Goal: Task Accomplishment & Management: Complete application form

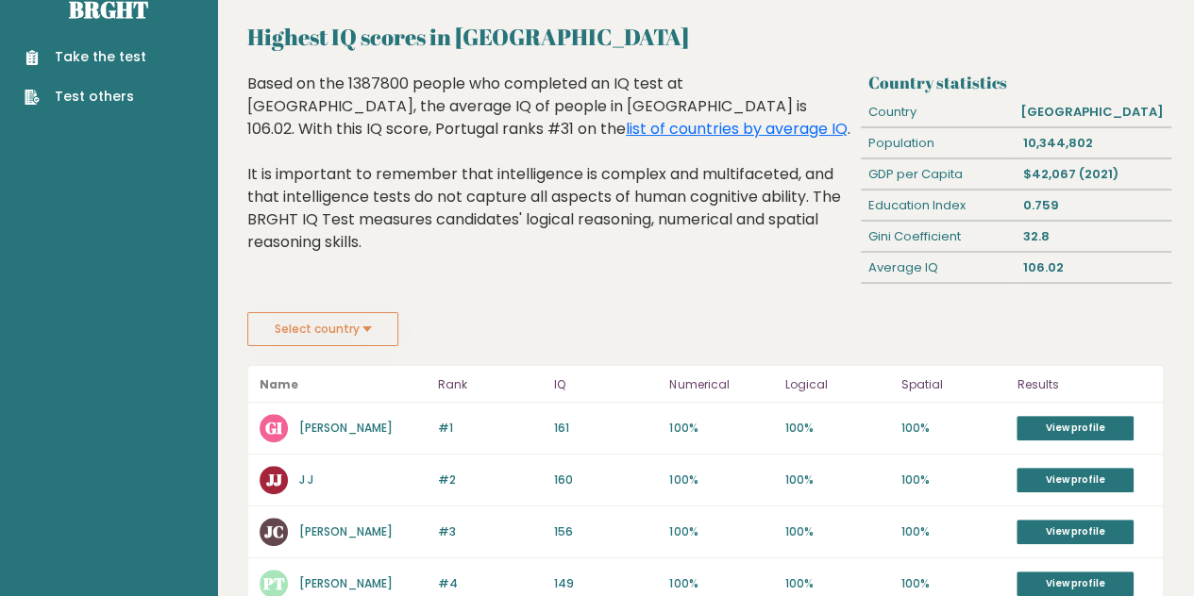
scroll to position [40, 0]
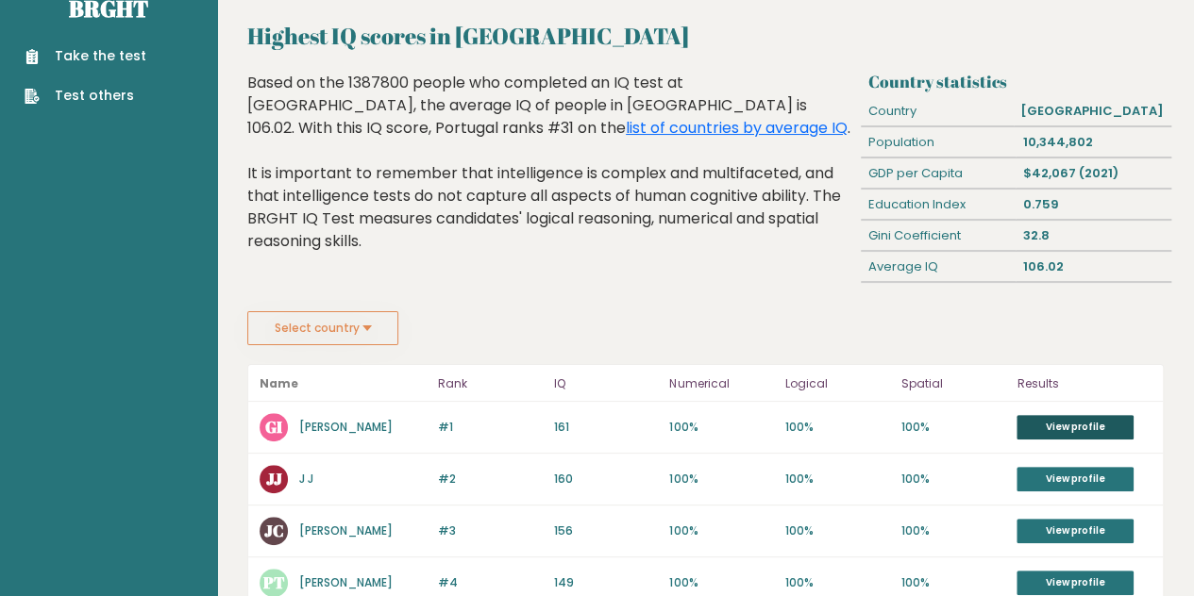
click at [1049, 422] on link "View profile" at bounding box center [1074, 427] width 117 height 25
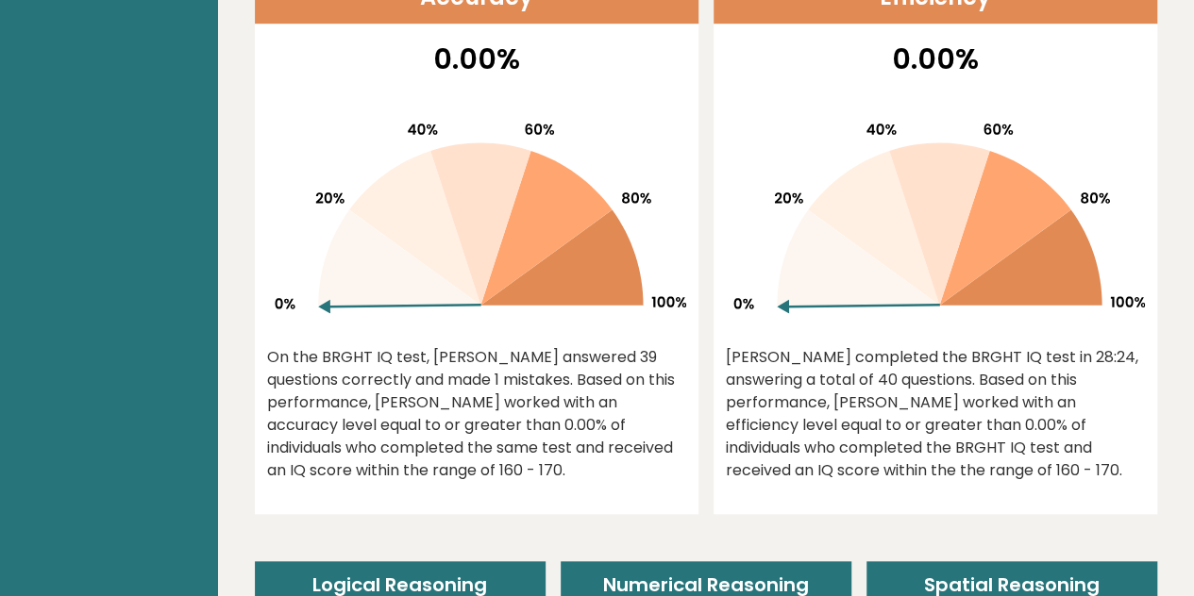
scroll to position [613, 0]
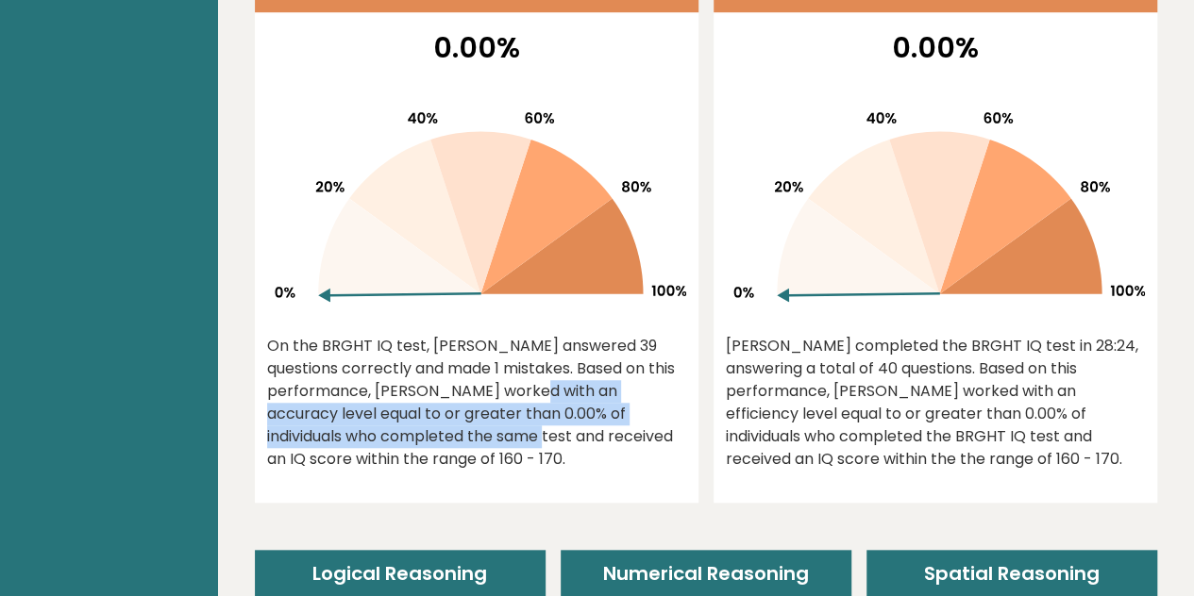
drag, startPoint x: 424, startPoint y: 384, endPoint x: 384, endPoint y: 433, distance: 63.1
click at [384, 433] on div "On the BRGHT IQ test, Gauss Ian answered 39 questions correctly and made 1 mist…" at bounding box center [476, 403] width 419 height 136
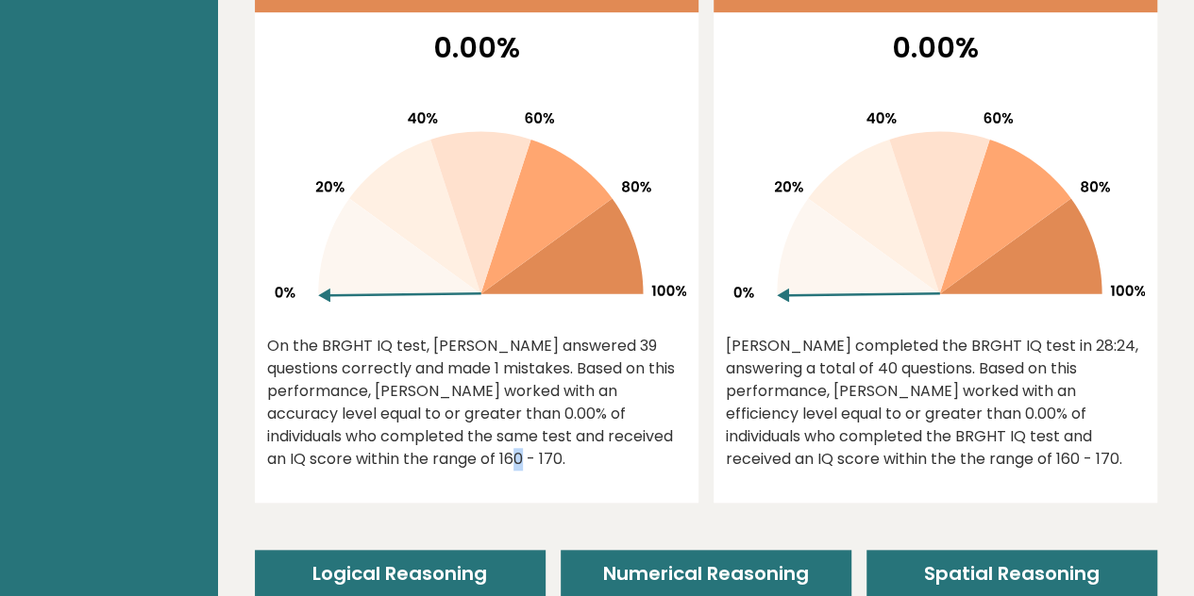
drag, startPoint x: 394, startPoint y: 446, endPoint x: 400, endPoint y: 456, distance: 11.0
click at [400, 456] on div "On the BRGHT IQ test, Gauss Ian answered 39 questions correctly and made 1 mist…" at bounding box center [476, 403] width 419 height 136
click at [377, 409] on div "On the BRGHT IQ test, Gauss Ian answered 39 questions correctly and made 1 mist…" at bounding box center [476, 403] width 419 height 136
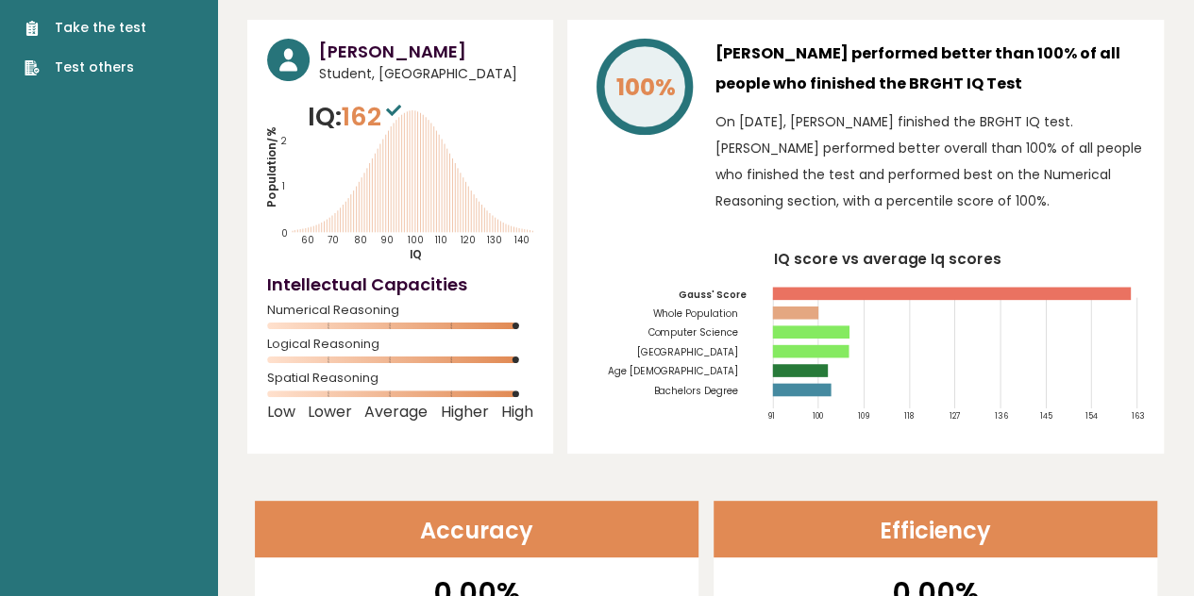
scroll to position [0, 0]
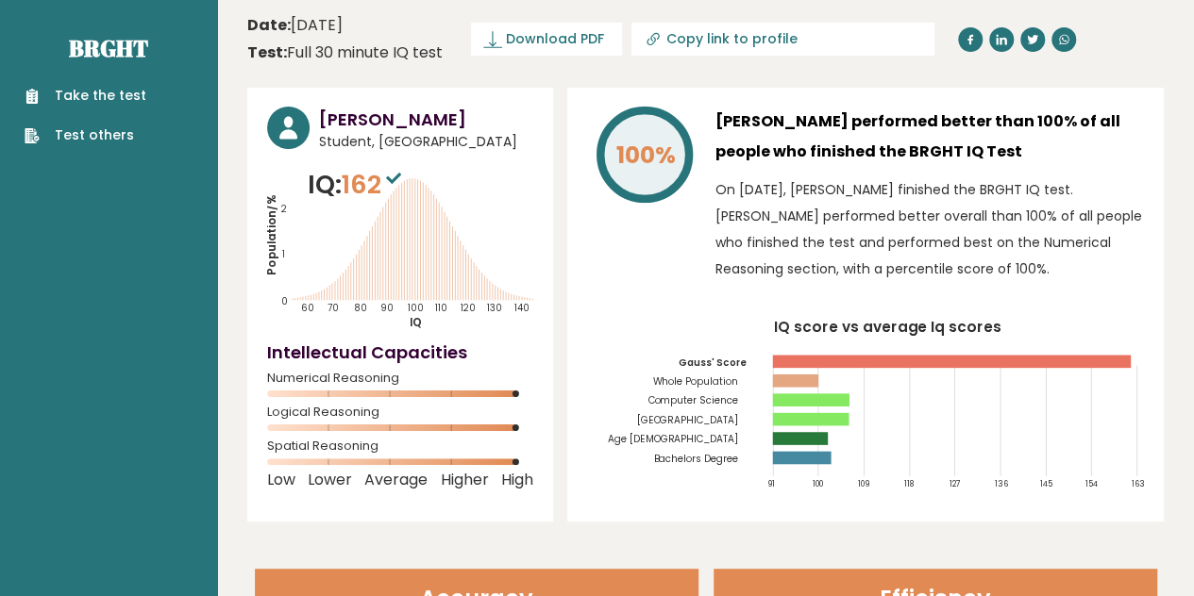
click at [130, 99] on link "Take the test" at bounding box center [86, 96] width 122 height 20
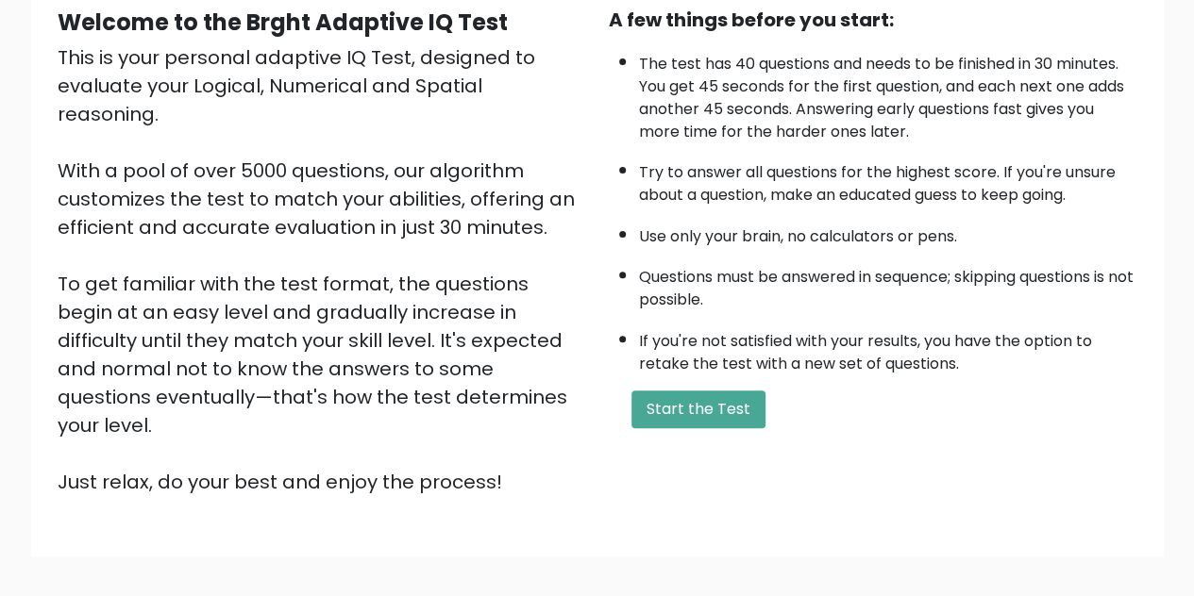
scroll to position [268, 0]
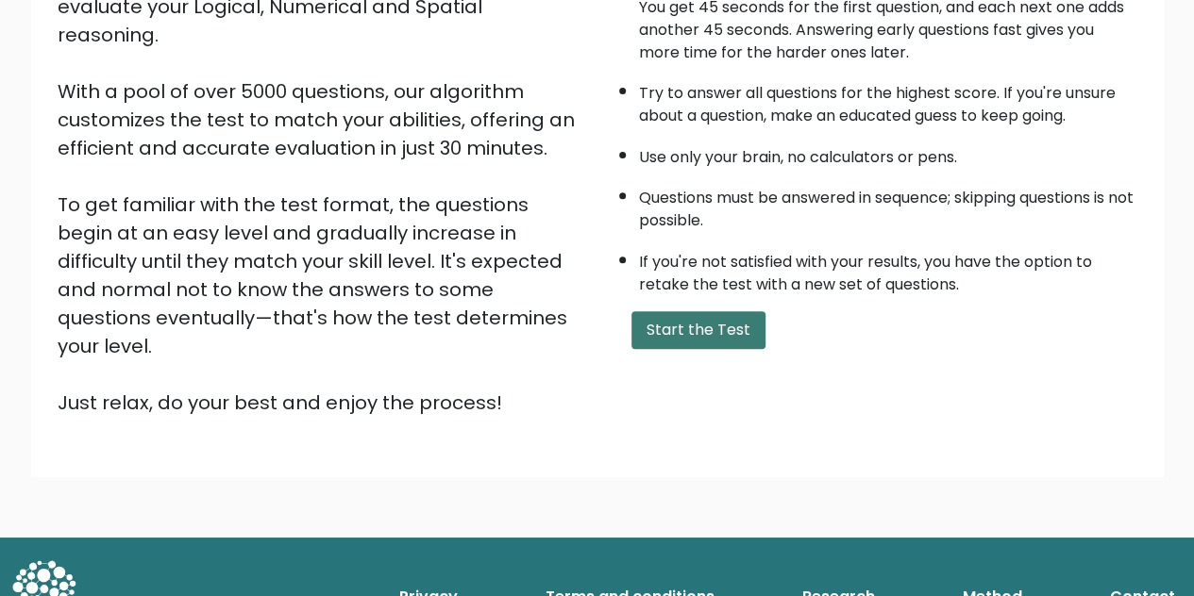
click at [698, 333] on button "Start the Test" at bounding box center [698, 330] width 134 height 38
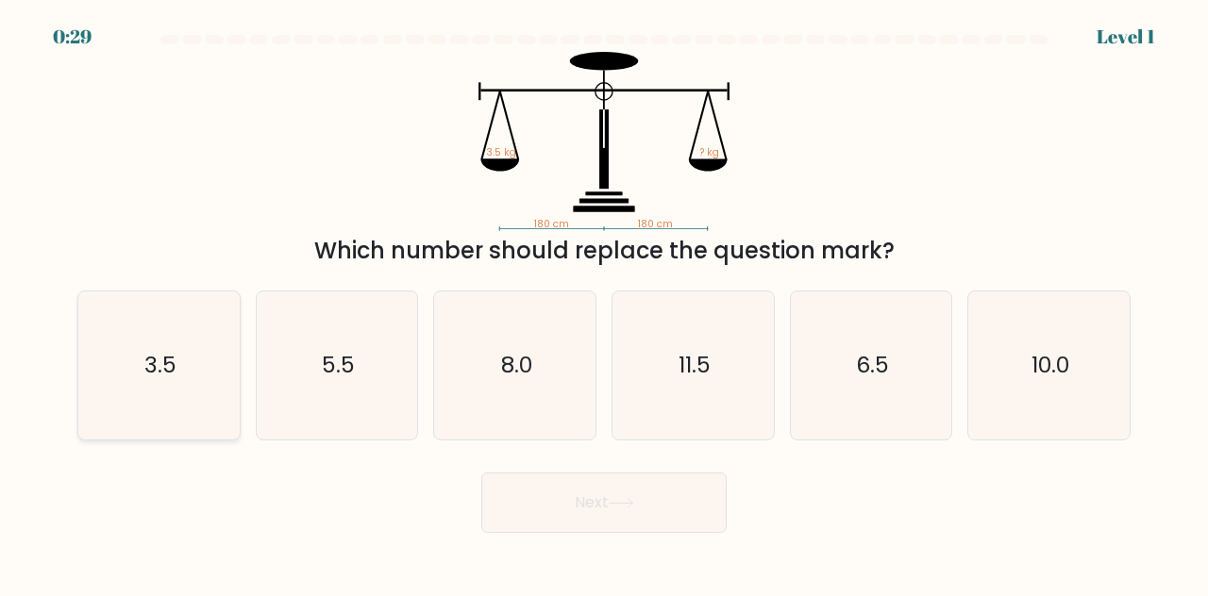
click at [151, 378] on text "3.5" at bounding box center [160, 364] width 32 height 31
click at [604, 303] on input "a. 3.5" at bounding box center [604, 300] width 1 height 5
radio input "true"
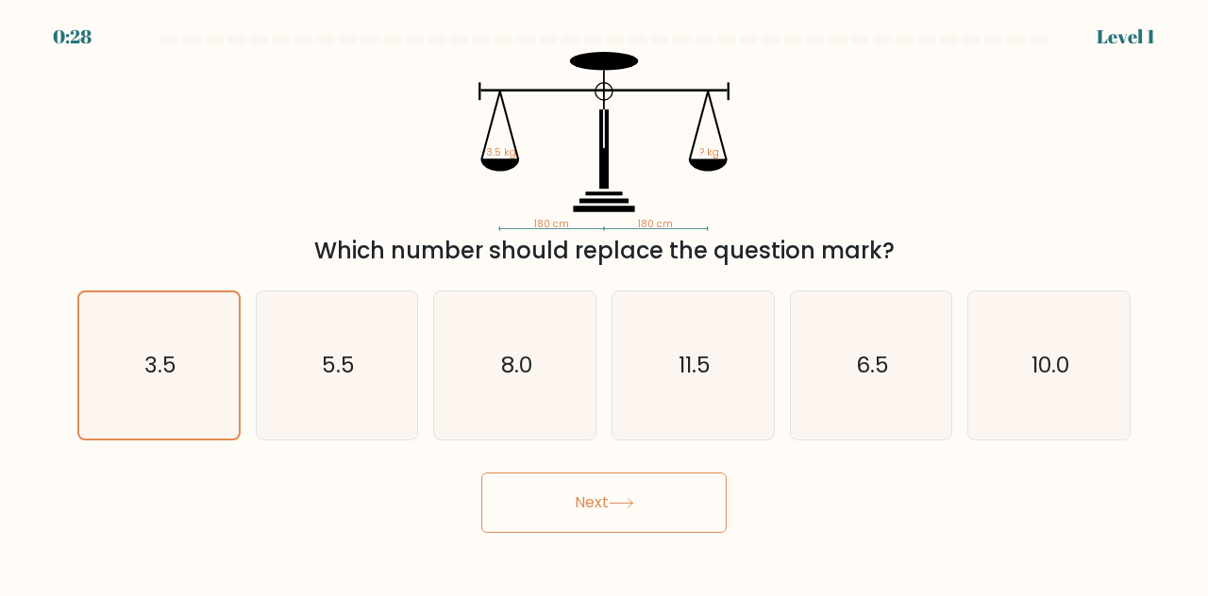
click at [619, 514] on button "Next" at bounding box center [603, 503] width 245 height 60
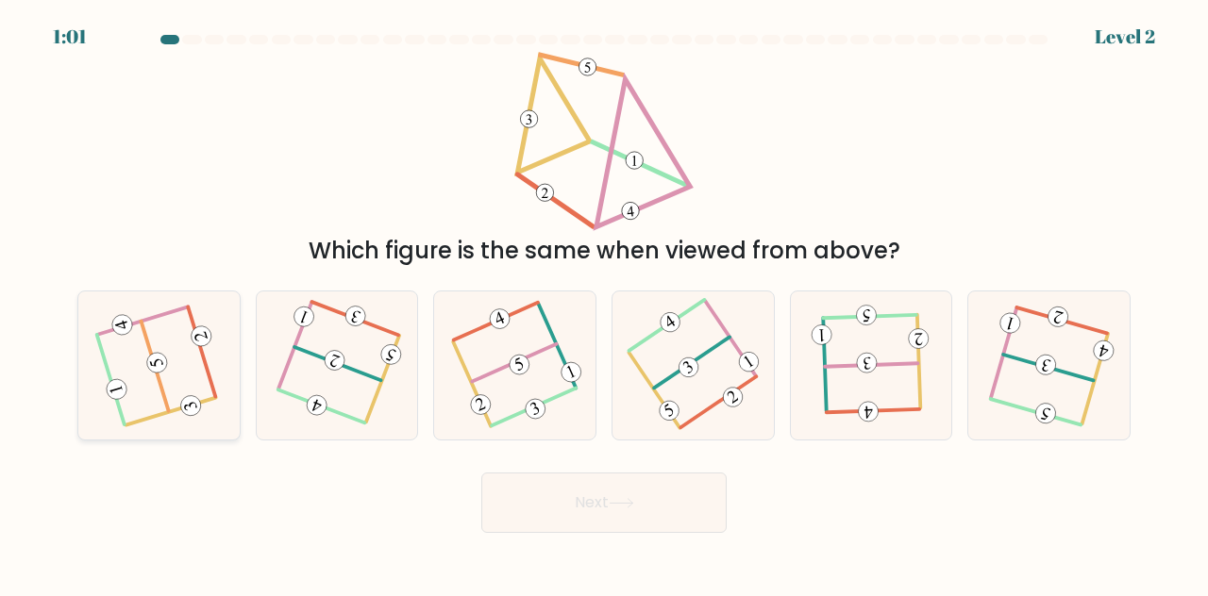
click at [149, 388] on icon at bounding box center [159, 365] width 118 height 118
click at [604, 303] on input "a." at bounding box center [604, 300] width 1 height 5
radio input "true"
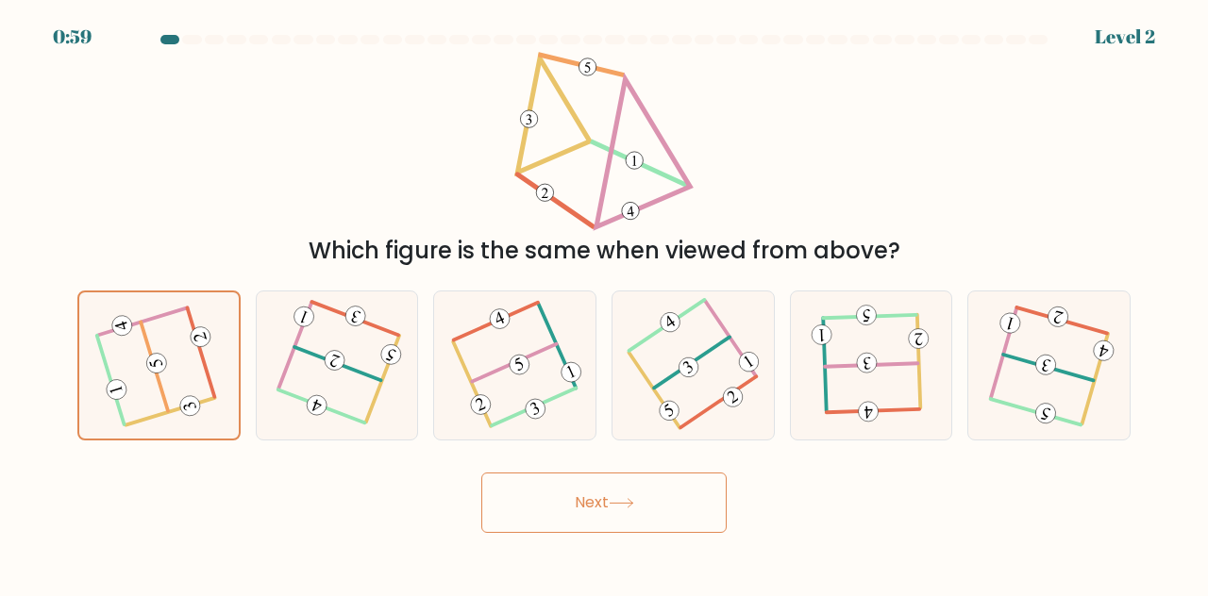
click at [555, 526] on button "Next" at bounding box center [603, 503] width 245 height 60
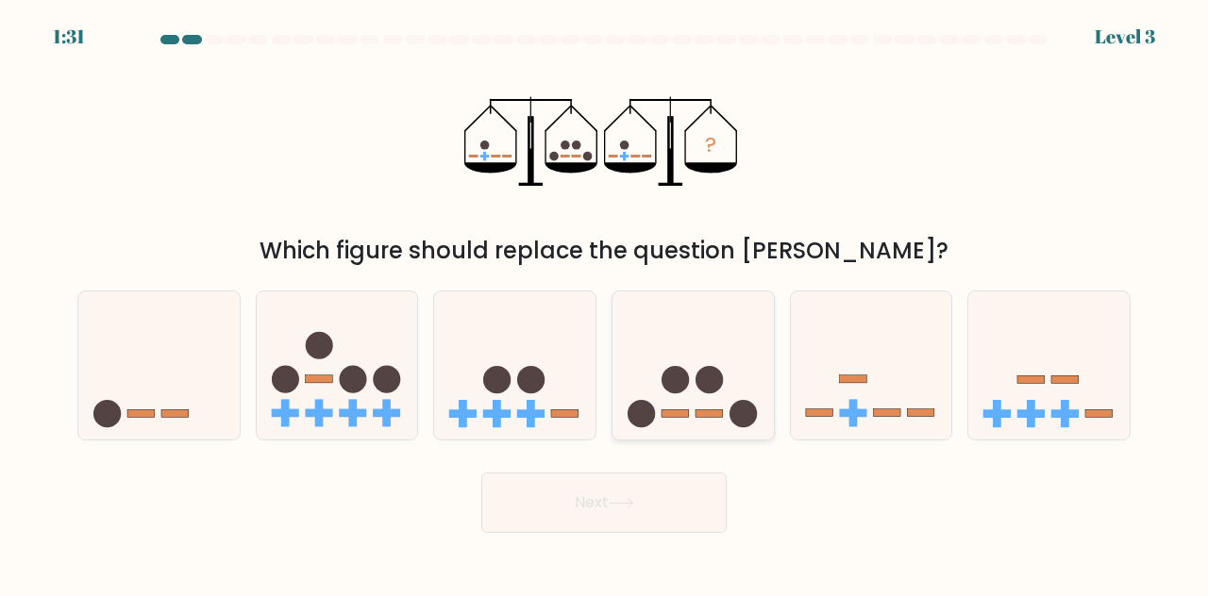
click at [666, 389] on circle at bounding box center [674, 379] width 27 height 27
click at [605, 303] on input "d." at bounding box center [604, 300] width 1 height 5
radio input "true"
click at [632, 529] on button "Next" at bounding box center [603, 503] width 245 height 60
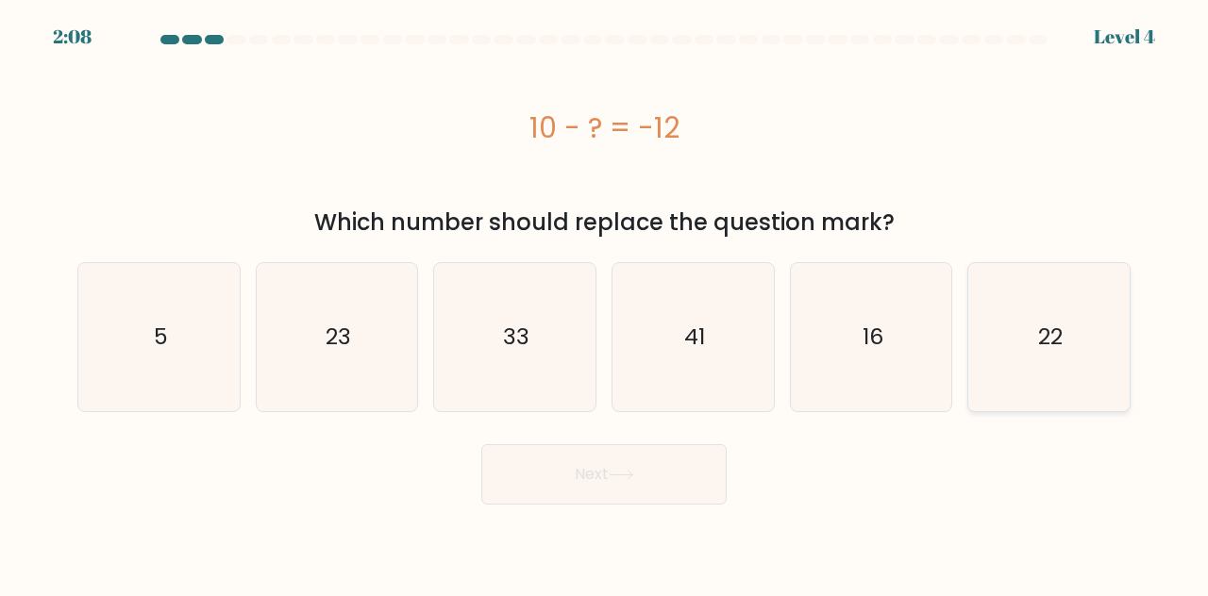
click at [1094, 360] on icon "22" at bounding box center [1049, 337] width 148 height 148
click at [605, 303] on input "f. 22" at bounding box center [604, 300] width 1 height 5
radio input "true"
click at [700, 473] on button "Next" at bounding box center [603, 474] width 245 height 60
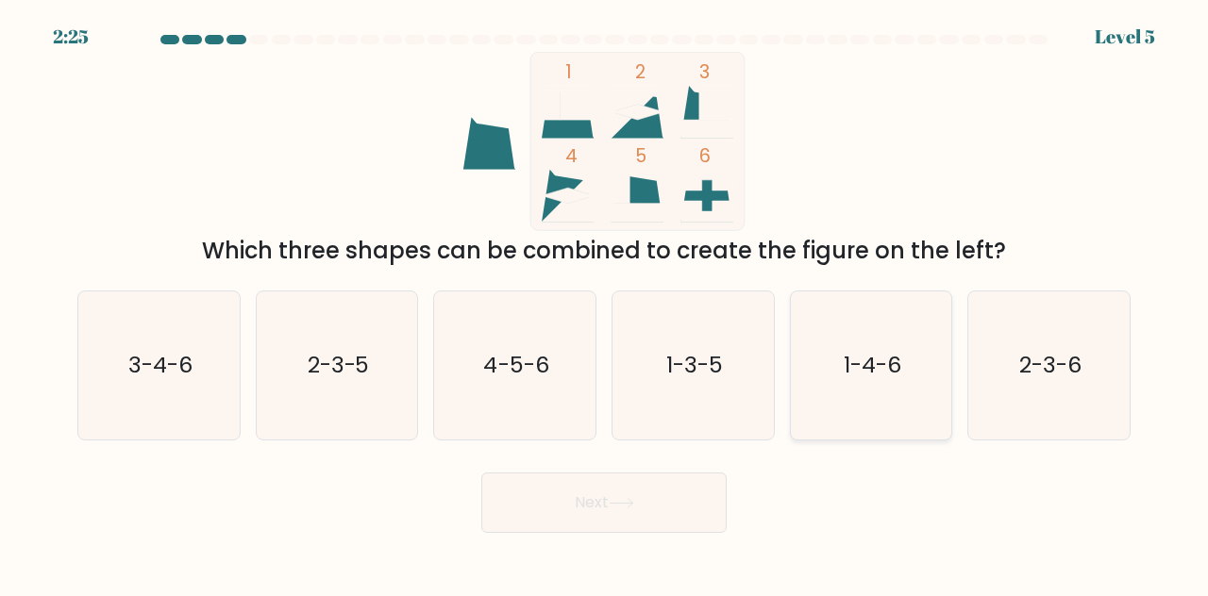
click at [838, 386] on icon "1-4-6" at bounding box center [871, 366] width 148 height 148
click at [605, 303] on input "e. 1-4-6" at bounding box center [604, 300] width 1 height 5
radio input "true"
click at [668, 495] on button "Next" at bounding box center [603, 503] width 245 height 60
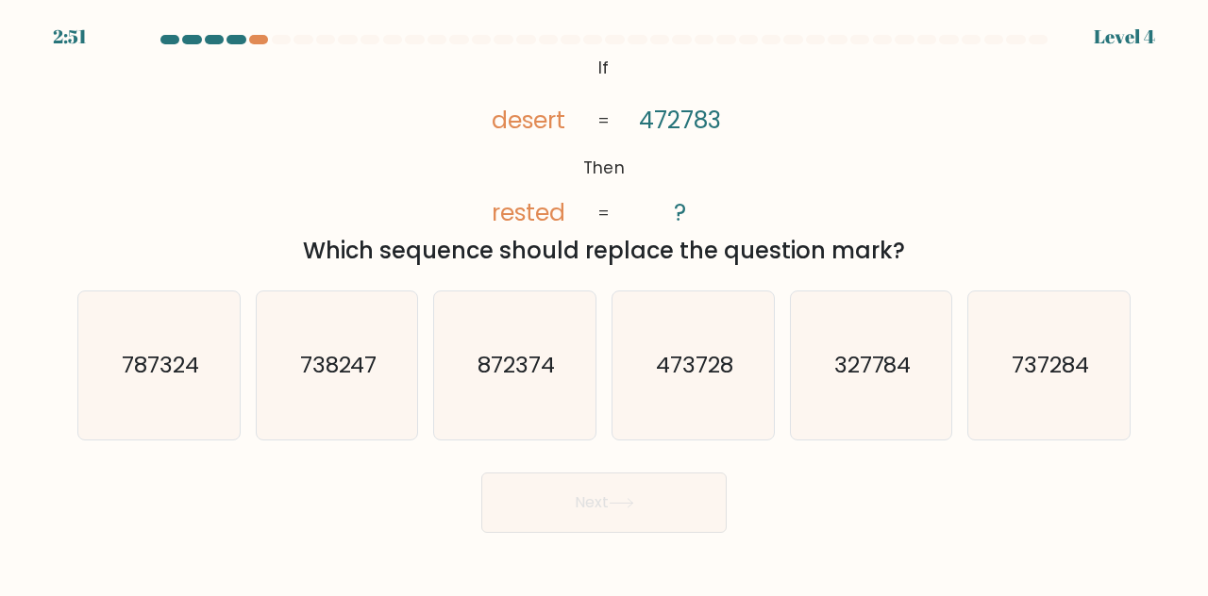
click at [604, 311] on div "a. 787324 b. 738247 c. 872374 d. e." at bounding box center [604, 358] width 1068 height 165
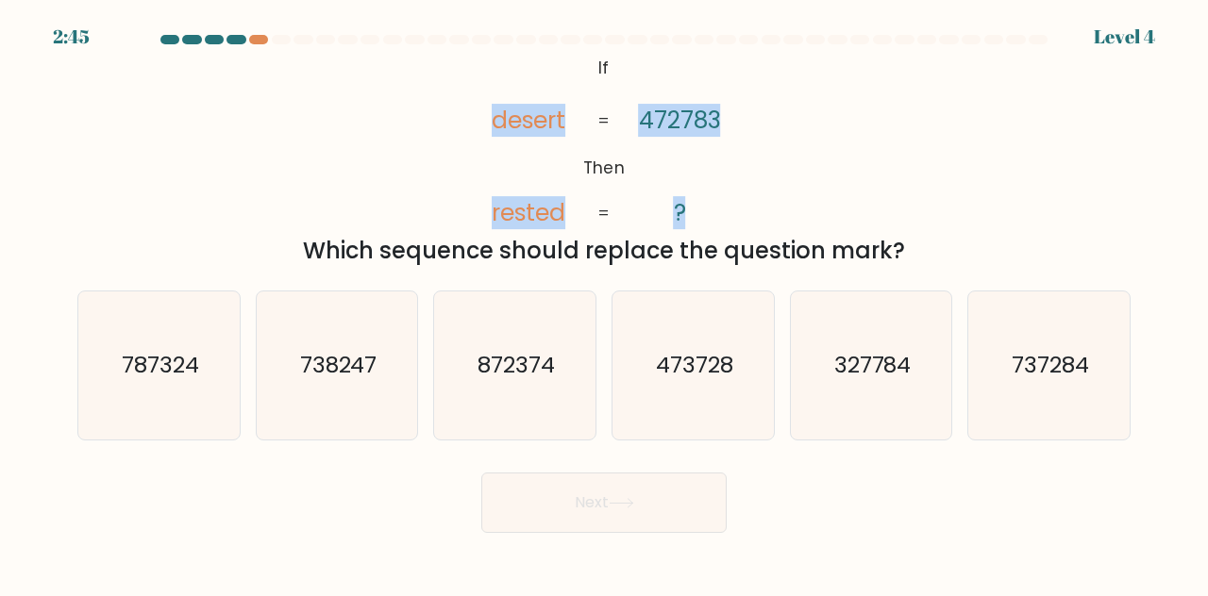
drag, startPoint x: 489, startPoint y: 119, endPoint x: 581, endPoint y: 121, distance: 92.5
click at [581, 121] on icon "@import url('[URL][DOMAIN_NAME]); If Then desert rested 472783 ? = =" at bounding box center [604, 141] width 291 height 179
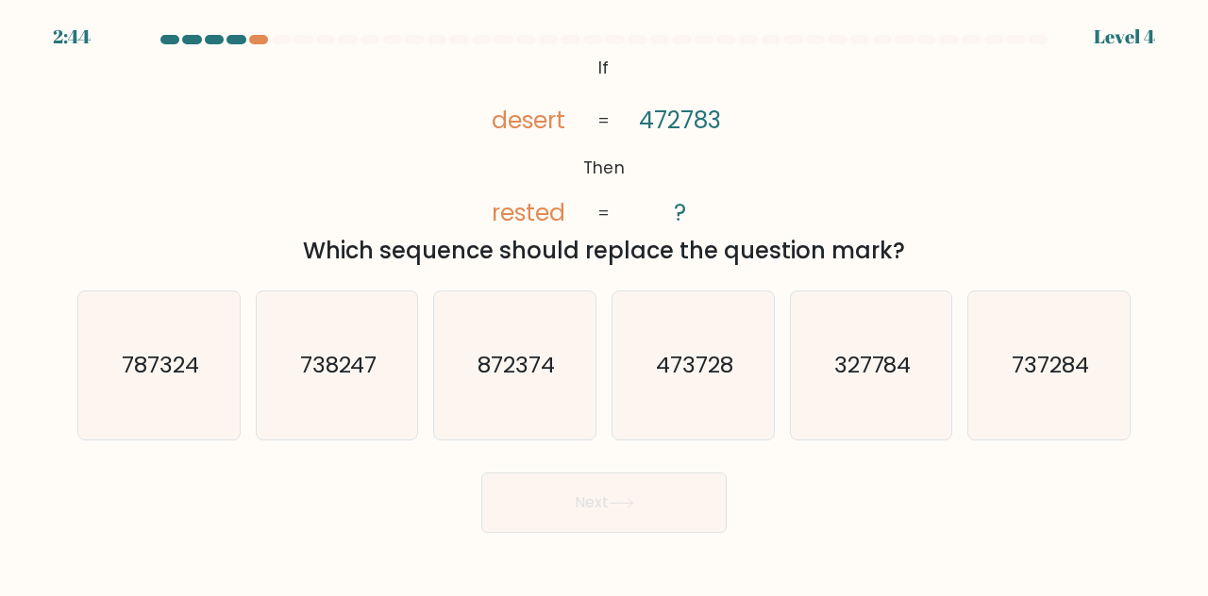
click at [519, 112] on tspan "desert" at bounding box center [529, 120] width 74 height 33
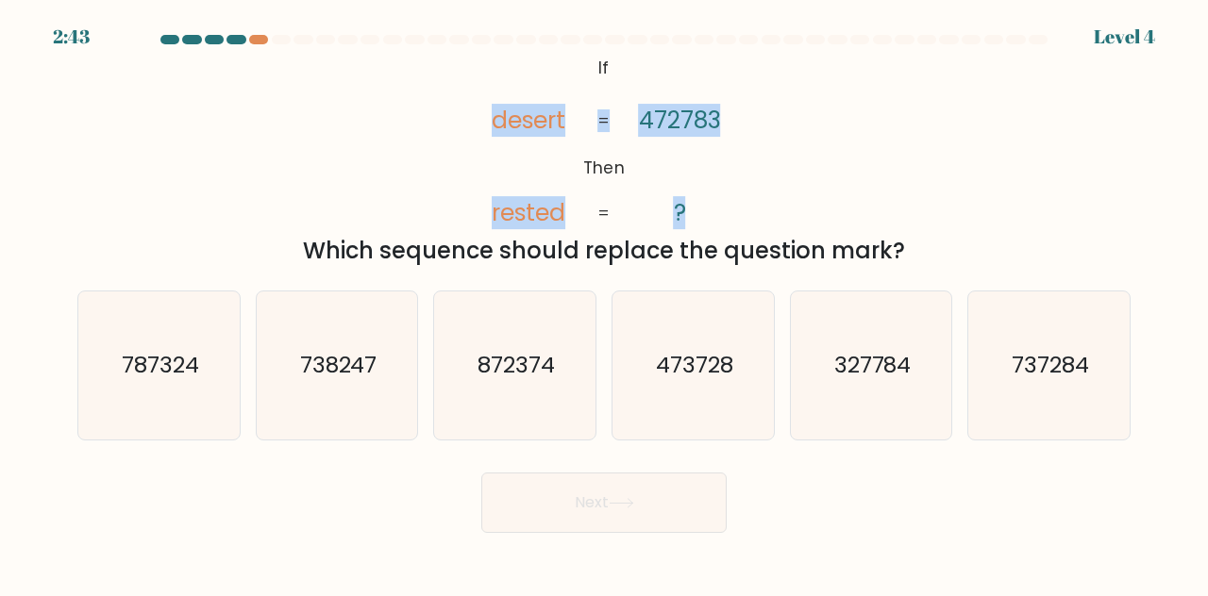
drag, startPoint x: 519, startPoint y: 112, endPoint x: 655, endPoint y: 120, distance: 136.1
click at [655, 120] on icon "@import url('[URL][DOMAIN_NAME]); If Then desert rested 472783 ? = =" at bounding box center [604, 141] width 291 height 179
click at [655, 120] on tspan "472783" at bounding box center [680, 120] width 82 height 33
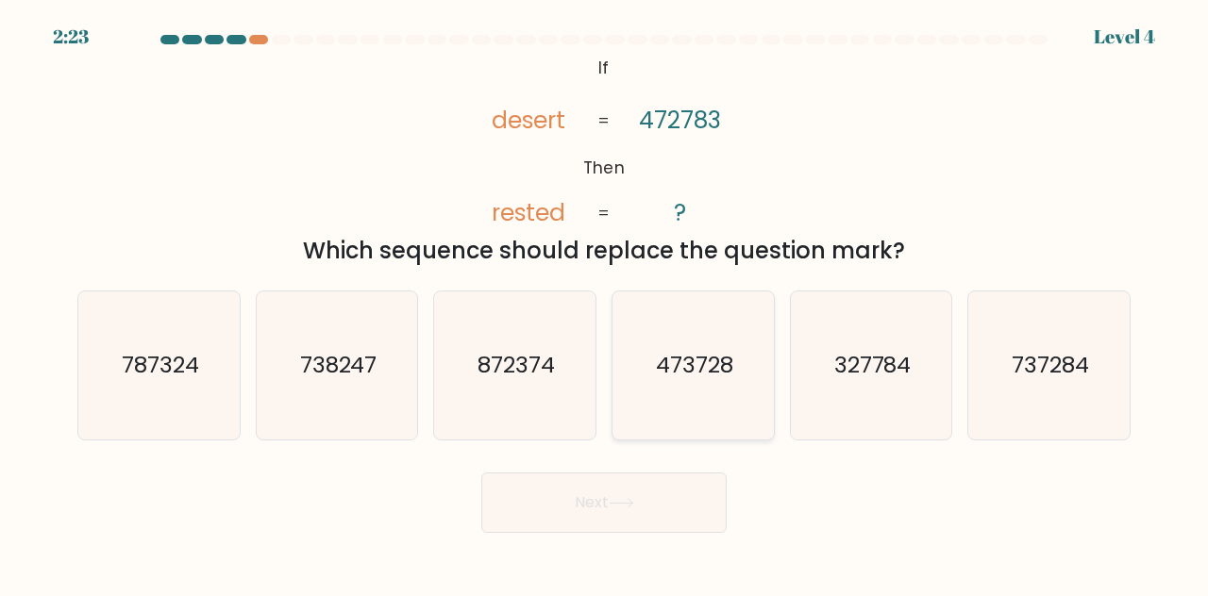
click at [625, 384] on icon "473728" at bounding box center [693, 366] width 148 height 148
click at [605, 303] on input "d. 473728" at bounding box center [604, 300] width 1 height 5
radio input "true"
drag, startPoint x: 636, startPoint y: 518, endPoint x: 643, endPoint y: 423, distance: 95.5
click at [636, 516] on button "Next" at bounding box center [603, 503] width 245 height 60
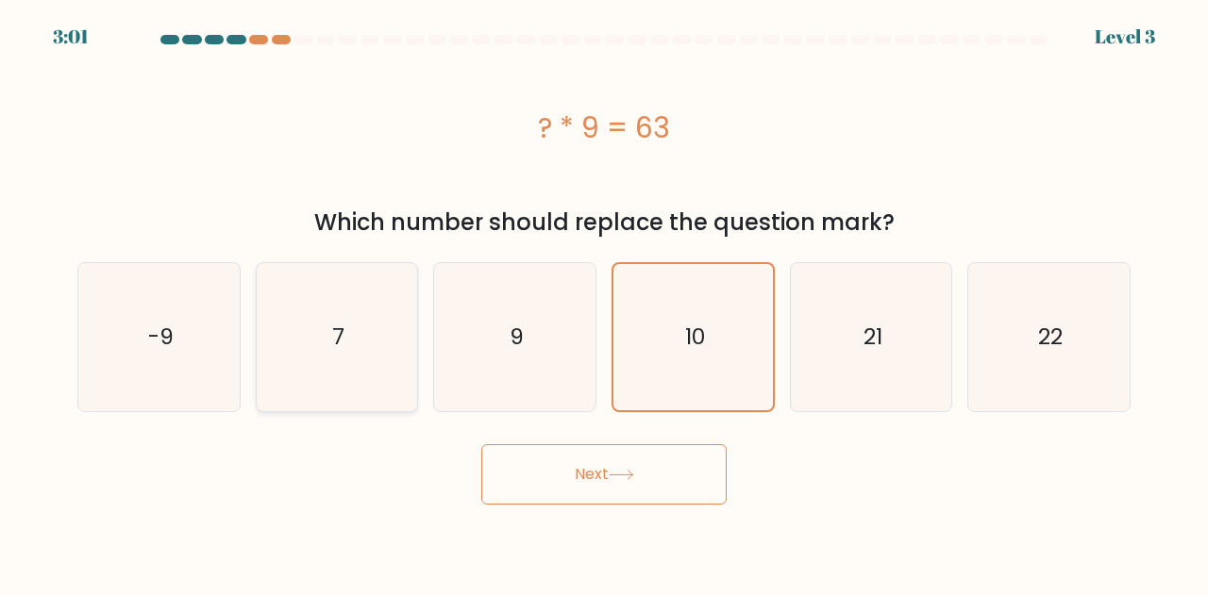
click at [318, 344] on icon "7" at bounding box center [337, 337] width 148 height 148
click at [604, 303] on input "b. 7" at bounding box center [604, 300] width 1 height 5
radio input "true"
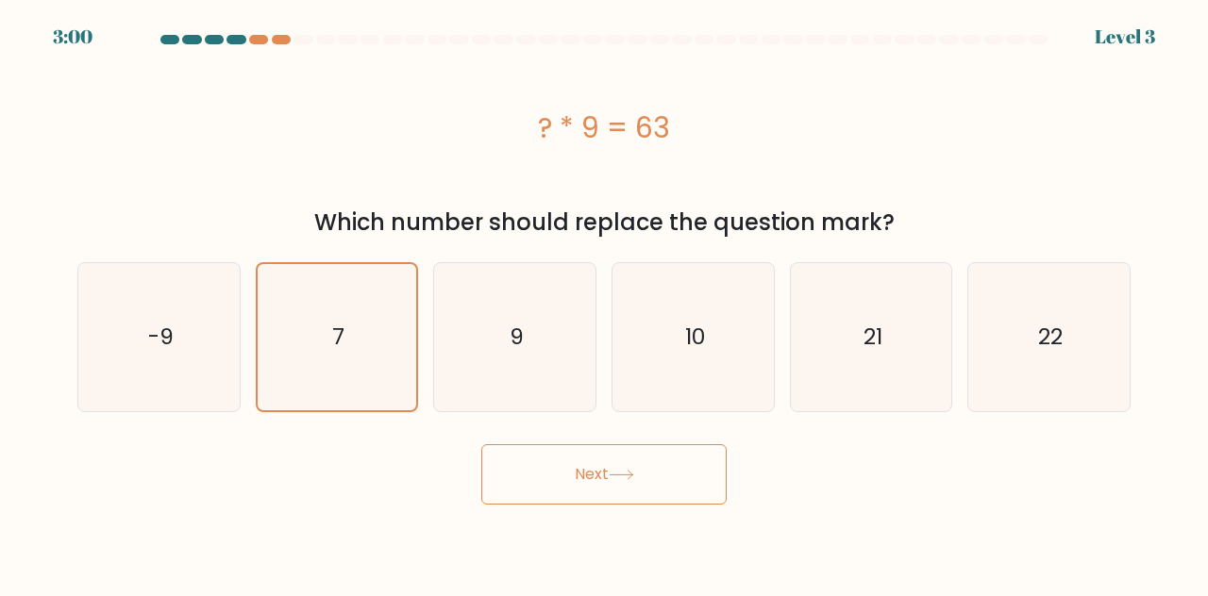
click at [544, 464] on button "Next" at bounding box center [603, 474] width 245 height 60
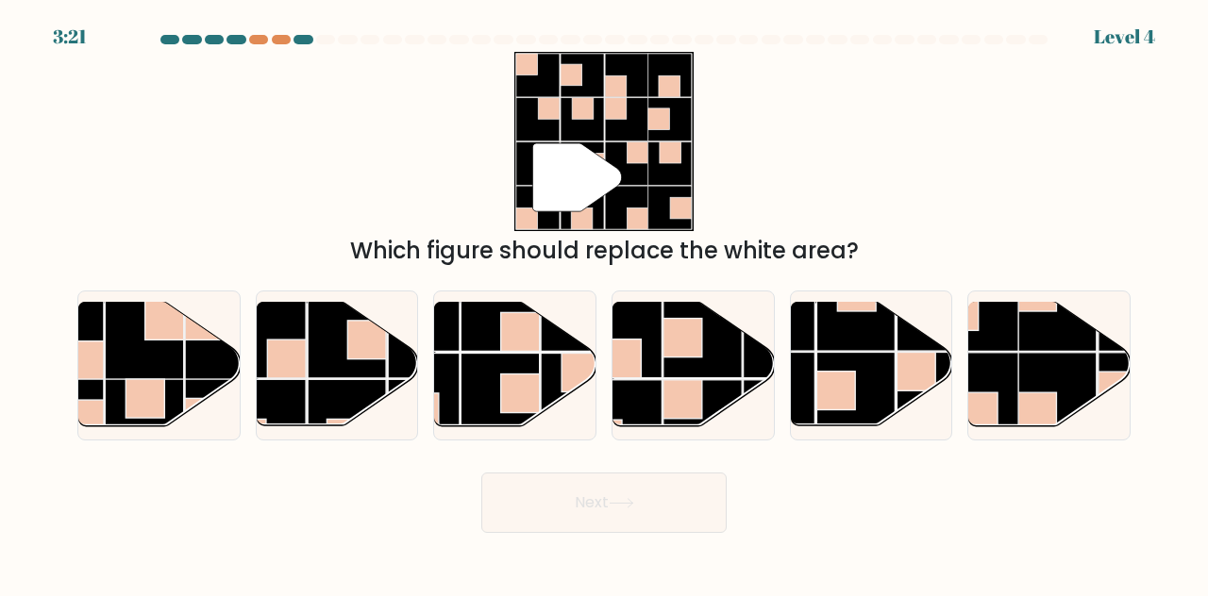
drag, startPoint x: 372, startPoint y: 395, endPoint x: 551, endPoint y: 495, distance: 205.3
click at [372, 395] on rect at bounding box center [347, 419] width 78 height 78
click at [604, 303] on input "b." at bounding box center [604, 300] width 1 height 5
radio input "true"
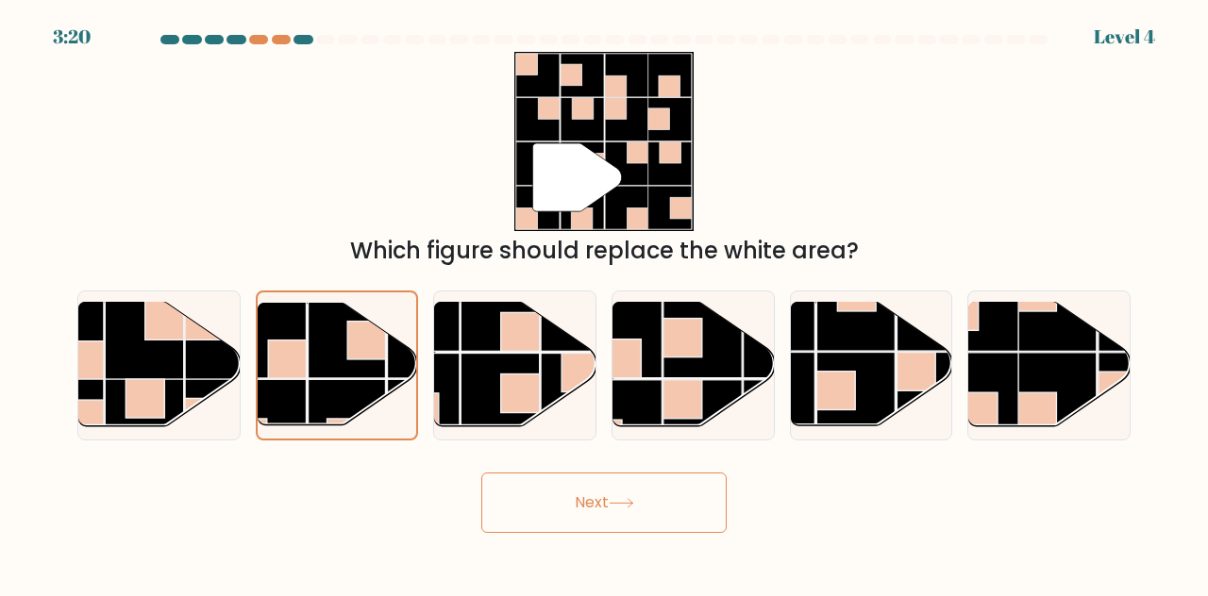
click at [602, 527] on button "Next" at bounding box center [603, 503] width 245 height 60
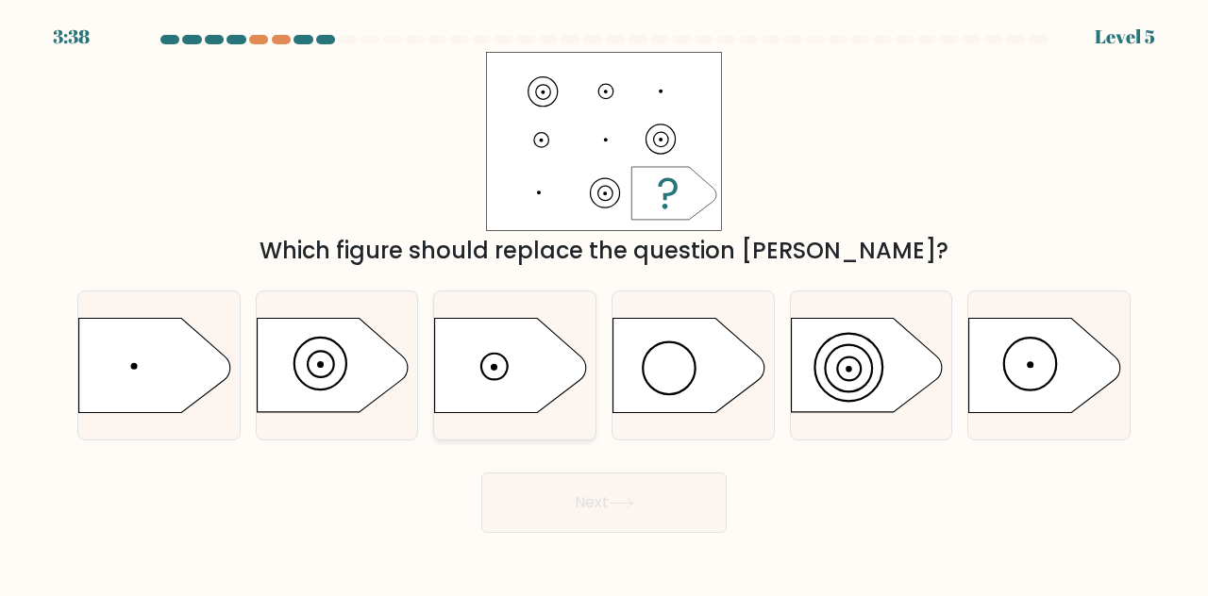
click at [518, 350] on icon at bounding box center [510, 365] width 151 height 94
click at [604, 303] on input "c." at bounding box center [604, 300] width 1 height 5
radio input "true"
click at [602, 501] on button "Next" at bounding box center [603, 503] width 245 height 60
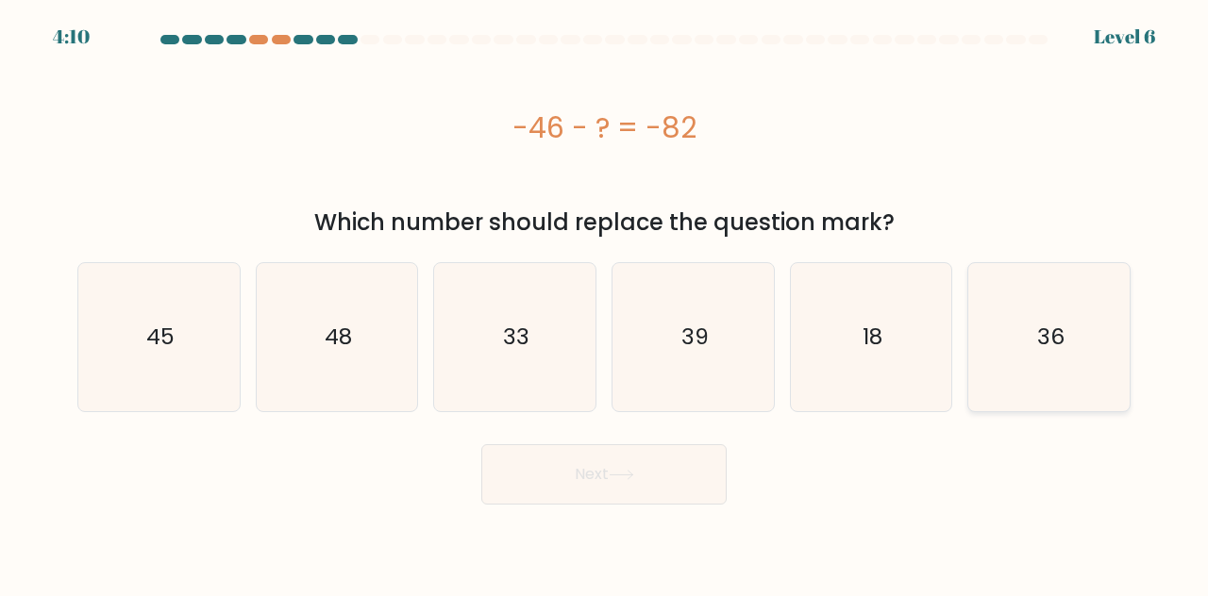
click at [1027, 334] on icon "36" at bounding box center [1049, 337] width 148 height 148
click at [605, 303] on input "f. 36" at bounding box center [604, 300] width 1 height 5
radio input "true"
click at [650, 493] on button "Next" at bounding box center [603, 474] width 245 height 60
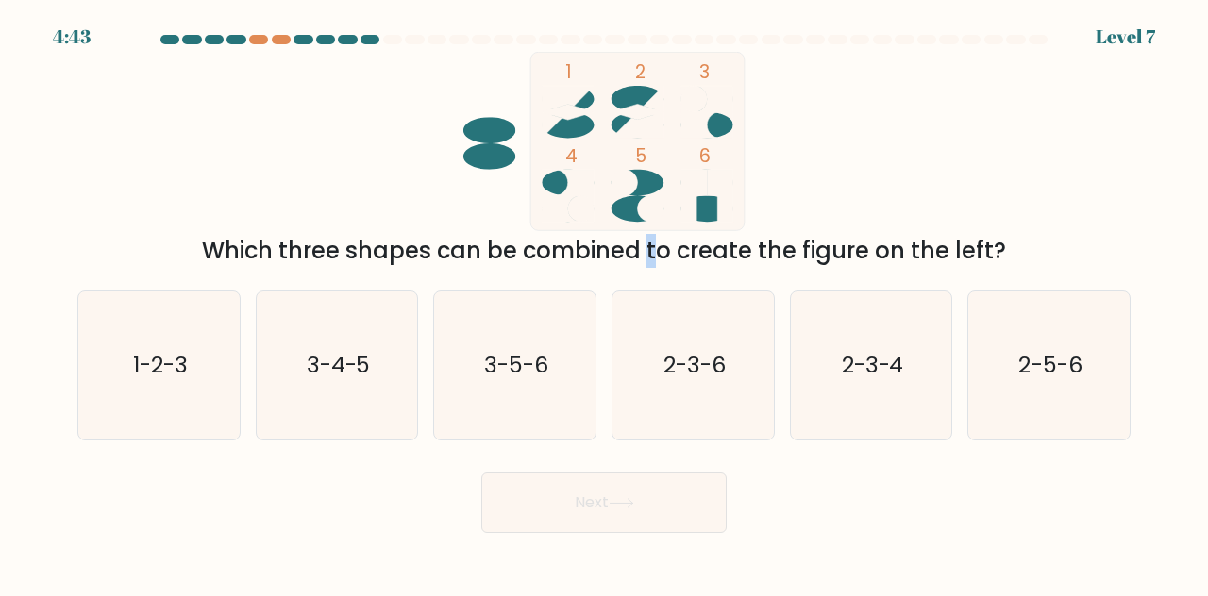
drag, startPoint x: 474, startPoint y: 256, endPoint x: 499, endPoint y: 253, distance: 25.6
click at [487, 254] on div "Which three shapes can be combined to create the figure on the left?" at bounding box center [604, 251] width 1030 height 34
click at [509, 251] on div "Which three shapes can be combined to create the figure on the left?" at bounding box center [604, 251] width 1030 height 34
click at [822, 381] on icon "2-3-4" at bounding box center [871, 366] width 148 height 148
click at [605, 303] on input "e. 2-3-4" at bounding box center [604, 300] width 1 height 5
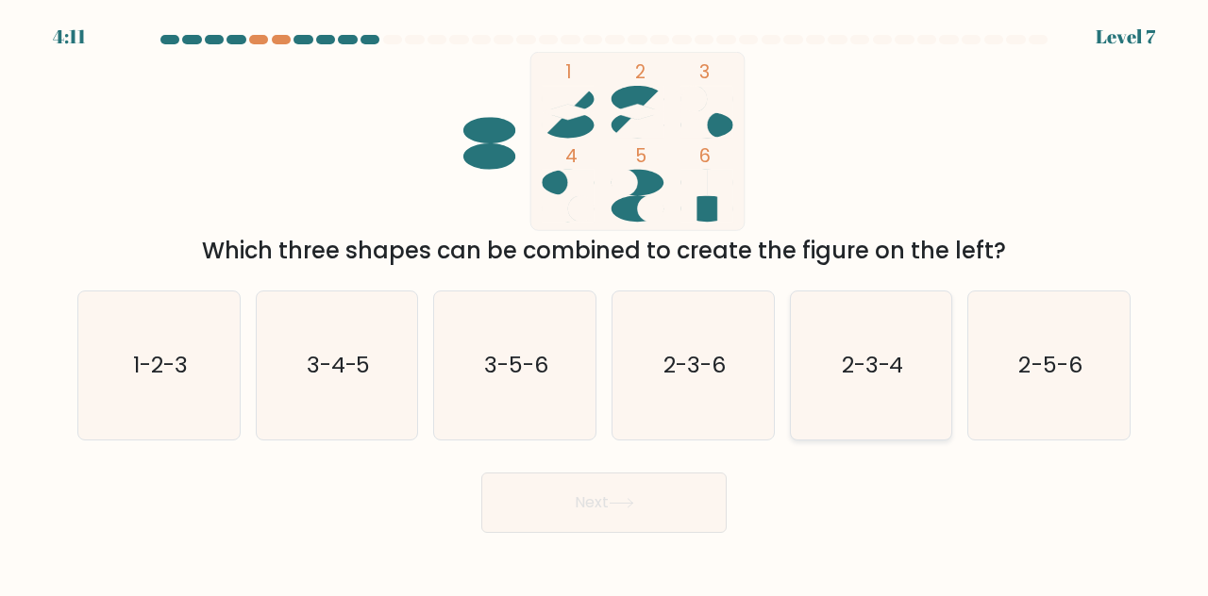
radio input "true"
click at [603, 516] on button "Next" at bounding box center [603, 503] width 245 height 60
